Goal: Task Accomplishment & Management: Use online tool/utility

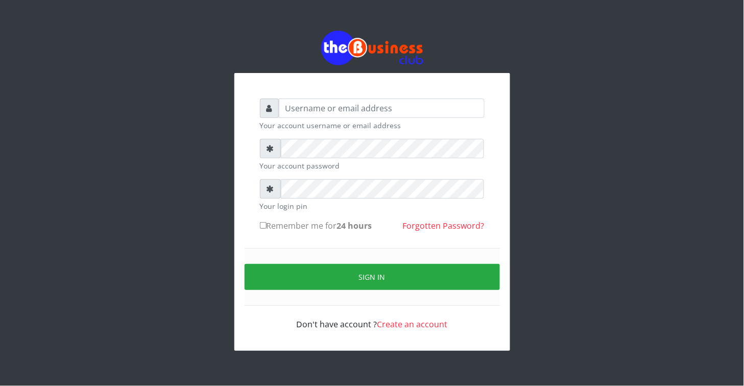
drag, startPoint x: 315, startPoint y: 137, endPoint x: 322, endPoint y: 117, distance: 20.3
click at [320, 118] on form "Your account username or email address Your account password Your login pin Rem…" at bounding box center [372, 215] width 225 height 232
type input "Azeez44real@yahoo.com"
click at [263, 223] on input "Remember me for 24 hours" at bounding box center [263, 225] width 7 height 7
checkbox input "true"
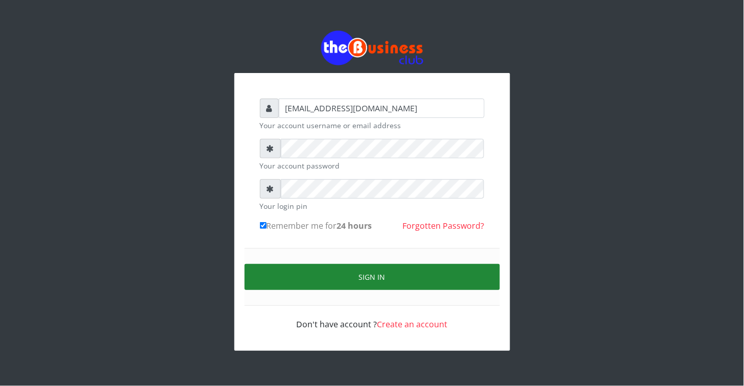
click at [328, 279] on button "Sign in" at bounding box center [372, 277] width 255 height 26
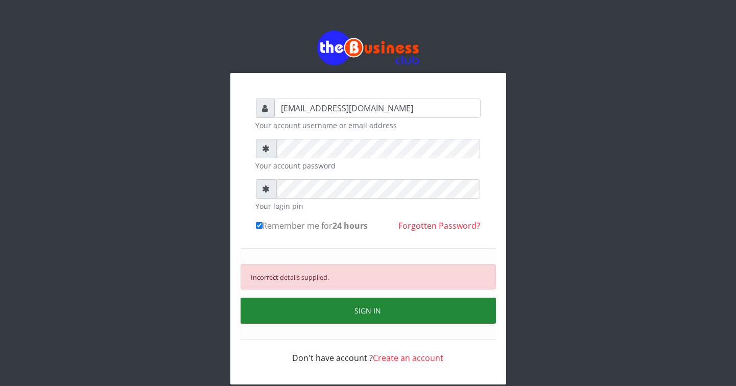
click at [282, 306] on button "SIGN IN" at bounding box center [367, 311] width 255 height 26
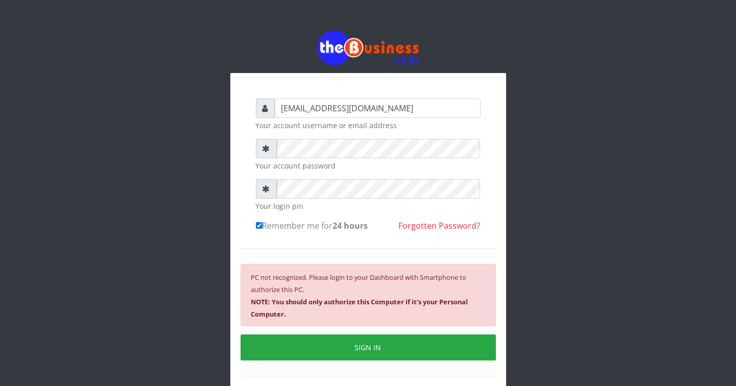
click at [370, 307] on div "PC not recognized. Please login to your Dashboard with Smartphone to authorize …" at bounding box center [367, 295] width 255 height 62
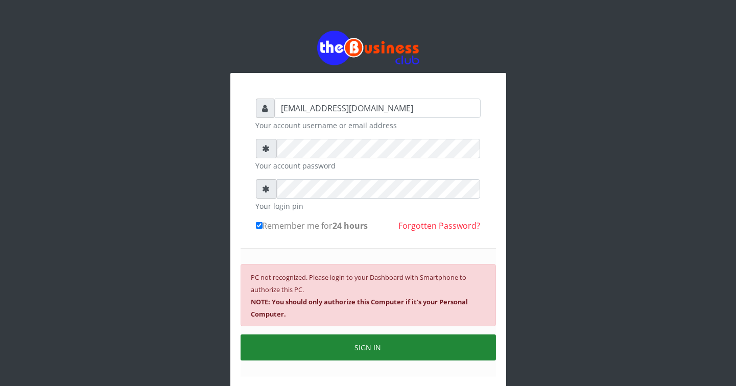
click at [375, 343] on button "SIGN IN" at bounding box center [367, 347] width 255 height 26
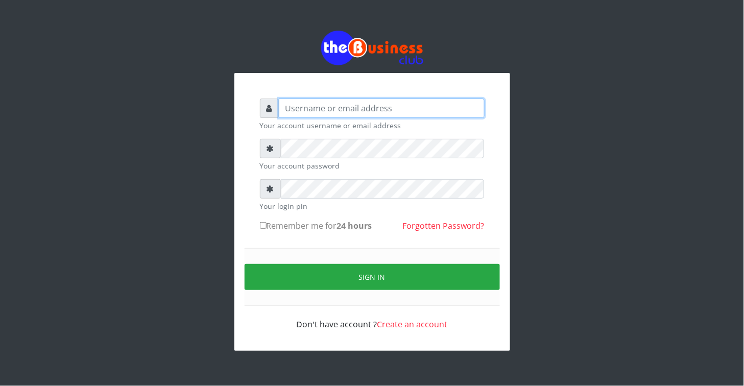
type input "[EMAIL_ADDRESS][DOMAIN_NAME]"
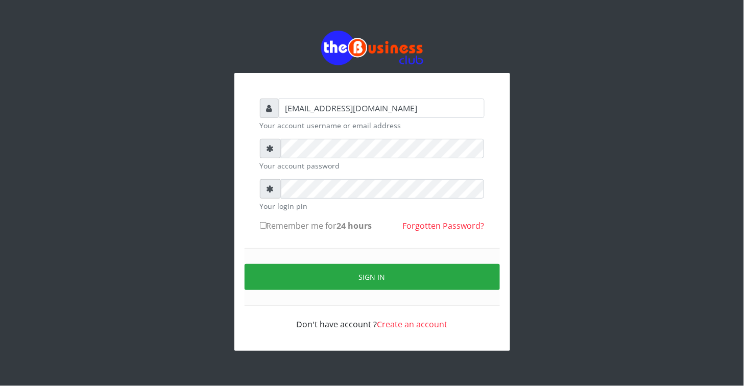
click at [264, 226] on input "Remember me for 24 hours" at bounding box center [263, 225] width 7 height 7
checkbox input "true"
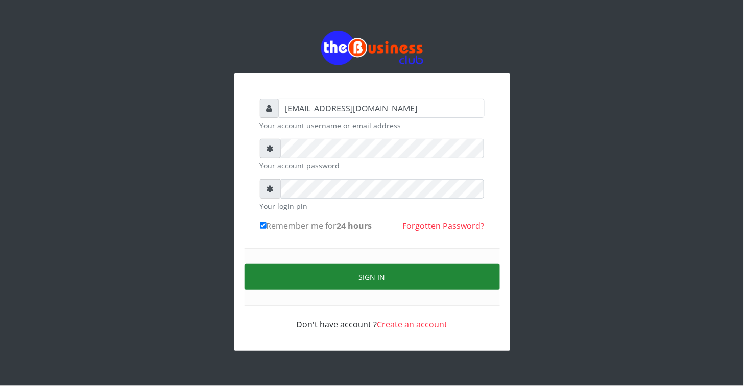
click at [311, 274] on button "Sign in" at bounding box center [372, 277] width 255 height 26
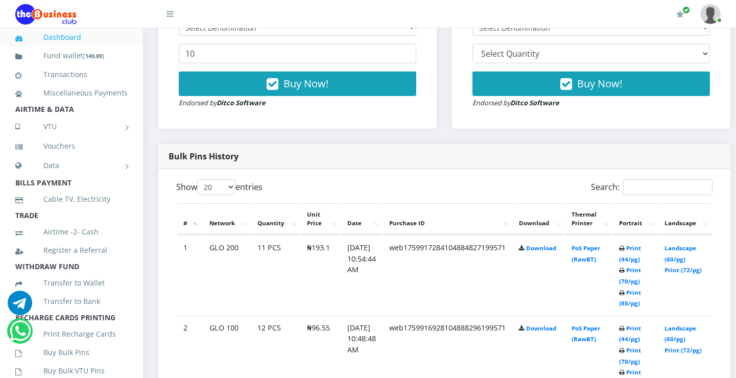
scroll to position [406, 0]
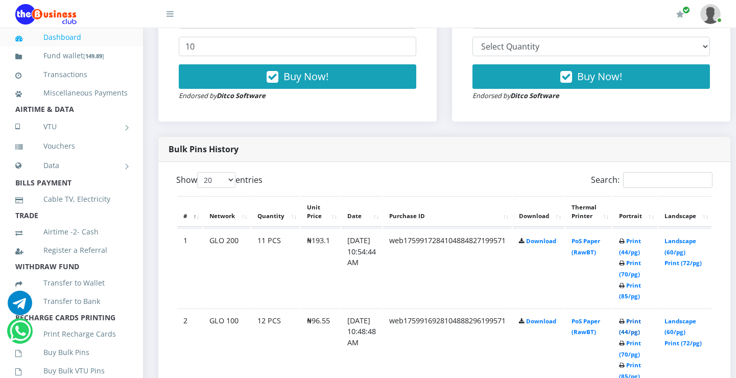
click at [641, 320] on link "Print (44/pg)" at bounding box center [630, 326] width 22 height 19
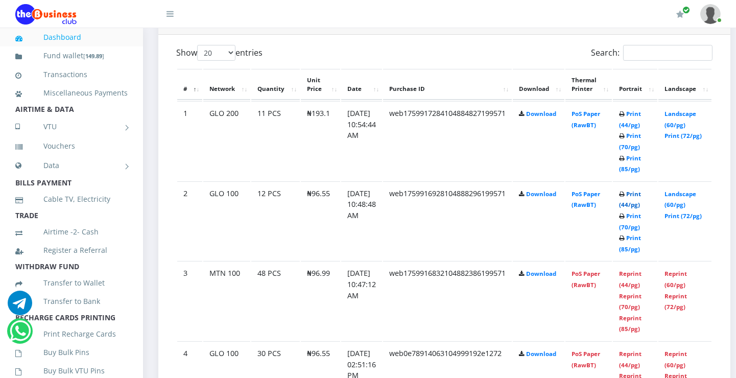
scroll to position [539, 0]
